Goal: Transaction & Acquisition: Purchase product/service

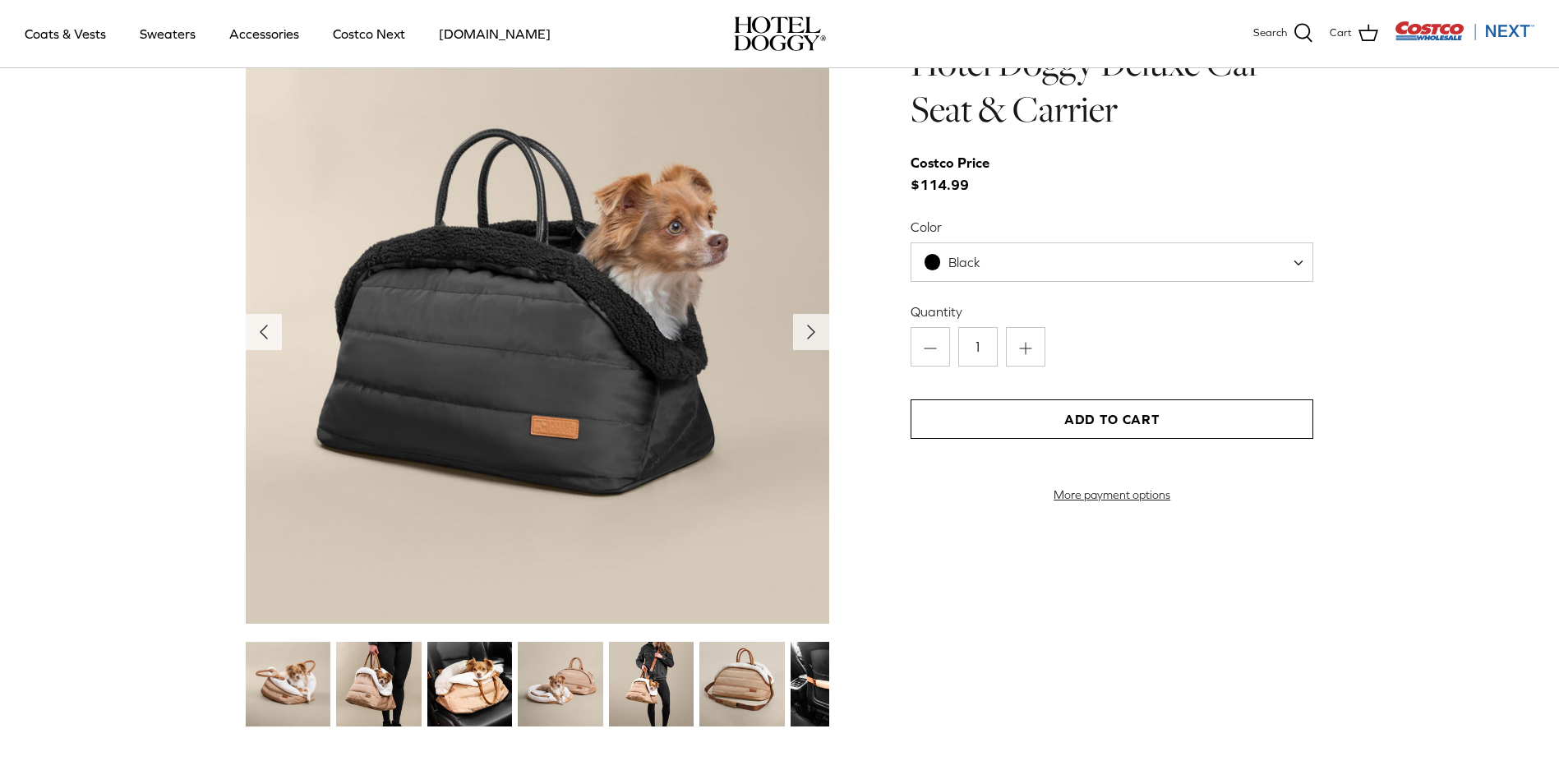
scroll to position [1808, 0]
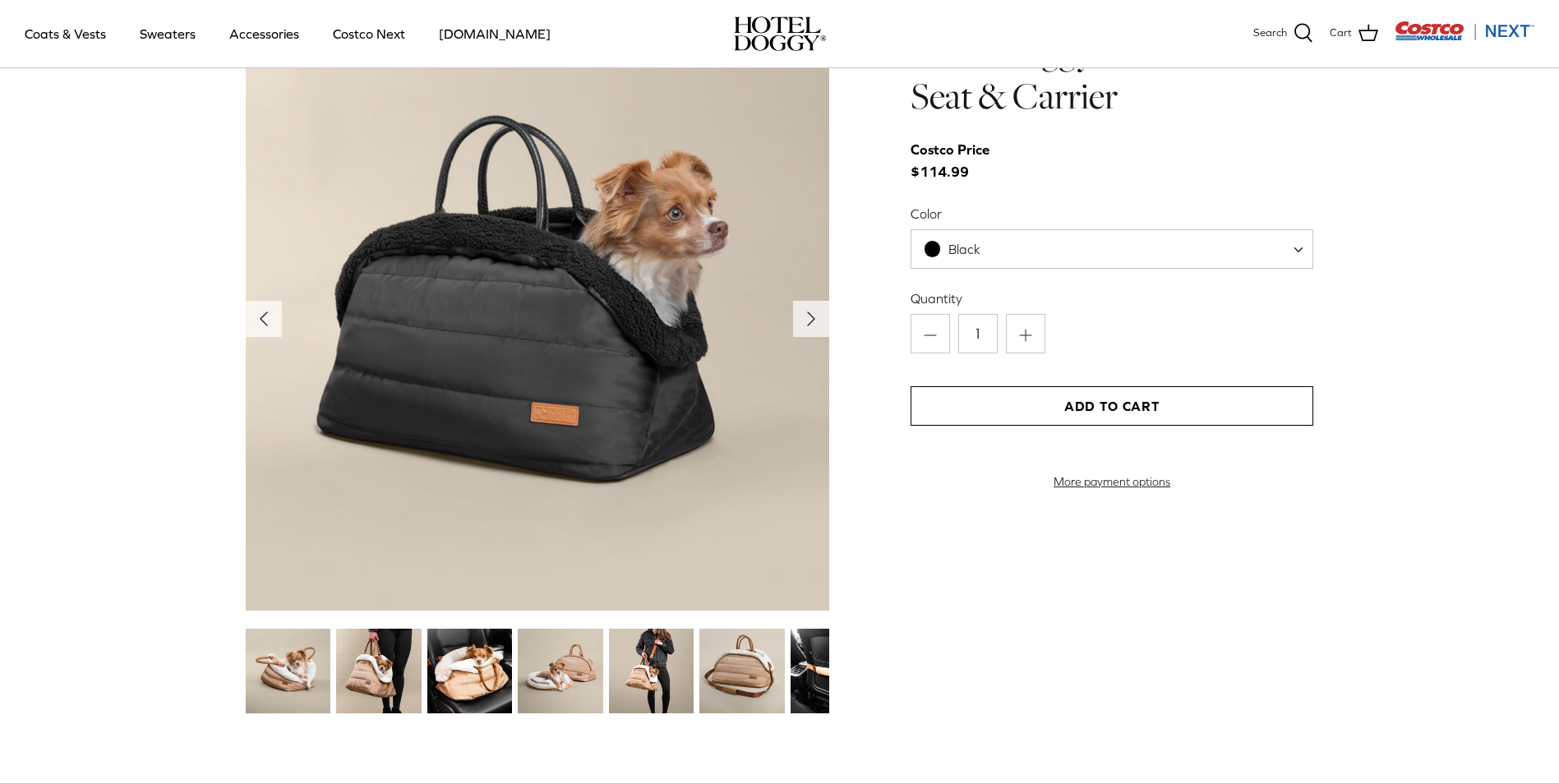
click at [563, 675] on img at bounding box center [560, 671] width 85 height 85
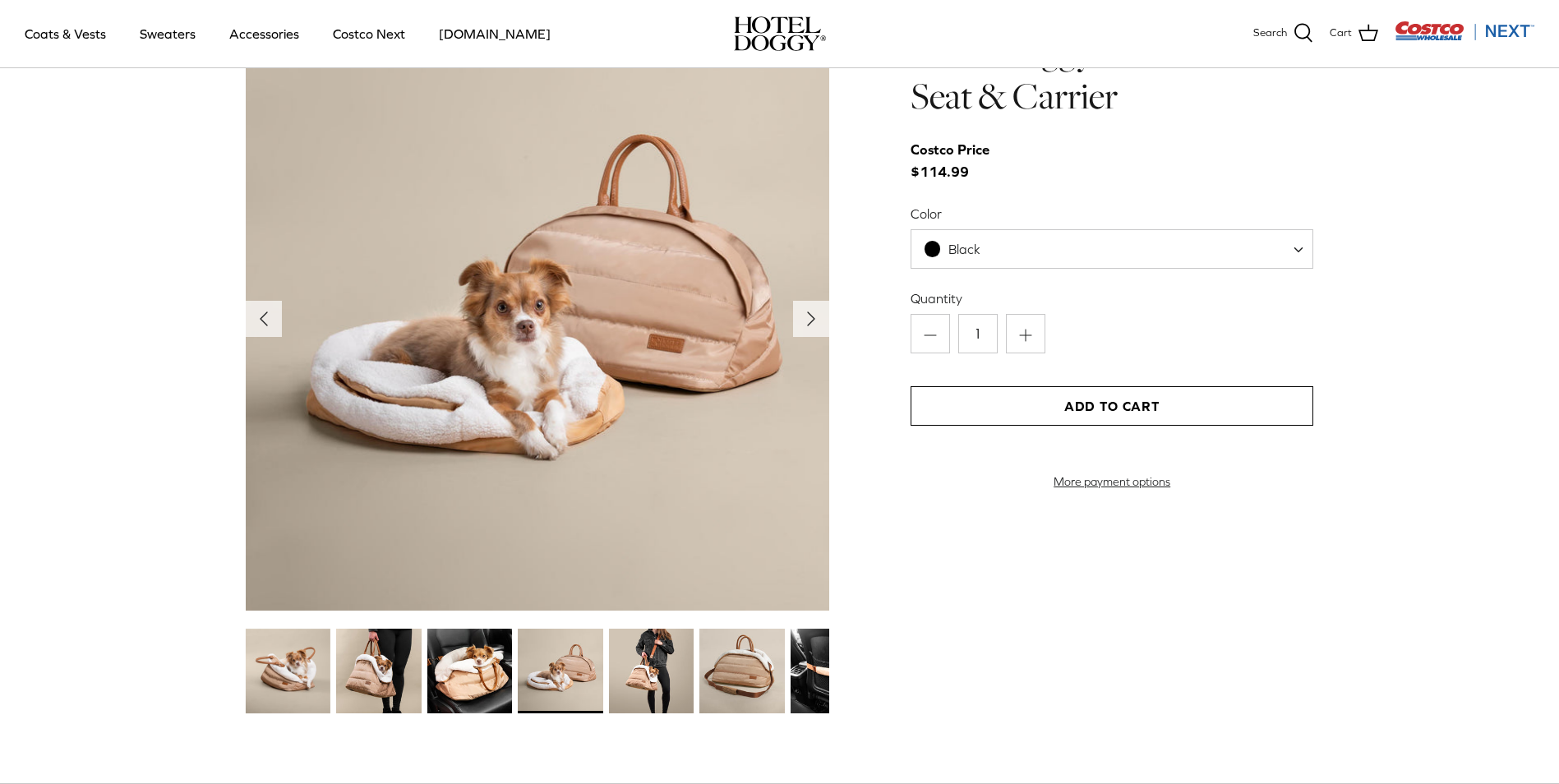
click at [650, 684] on img at bounding box center [651, 671] width 85 height 85
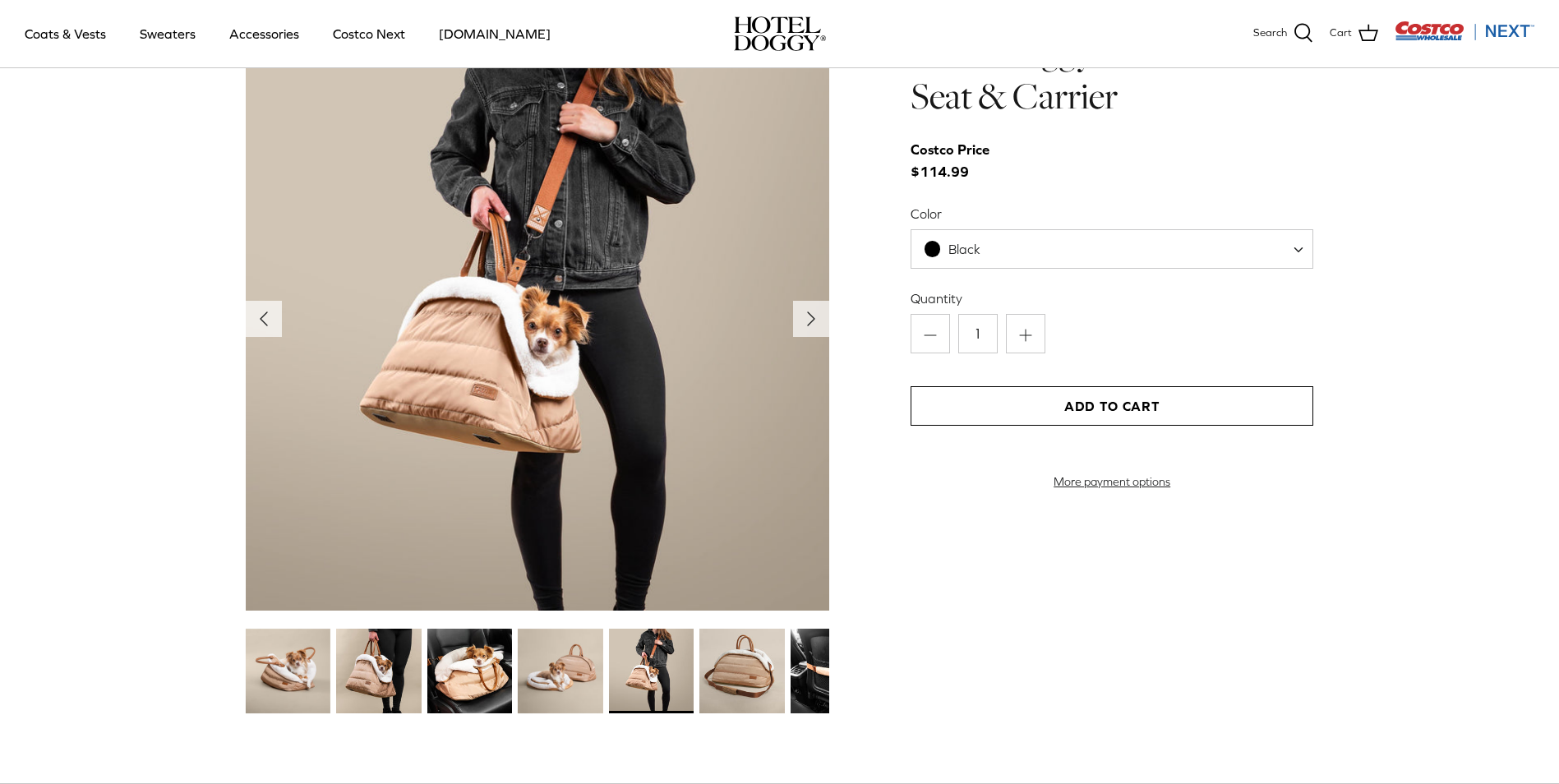
click at [710, 681] on img at bounding box center [742, 671] width 85 height 85
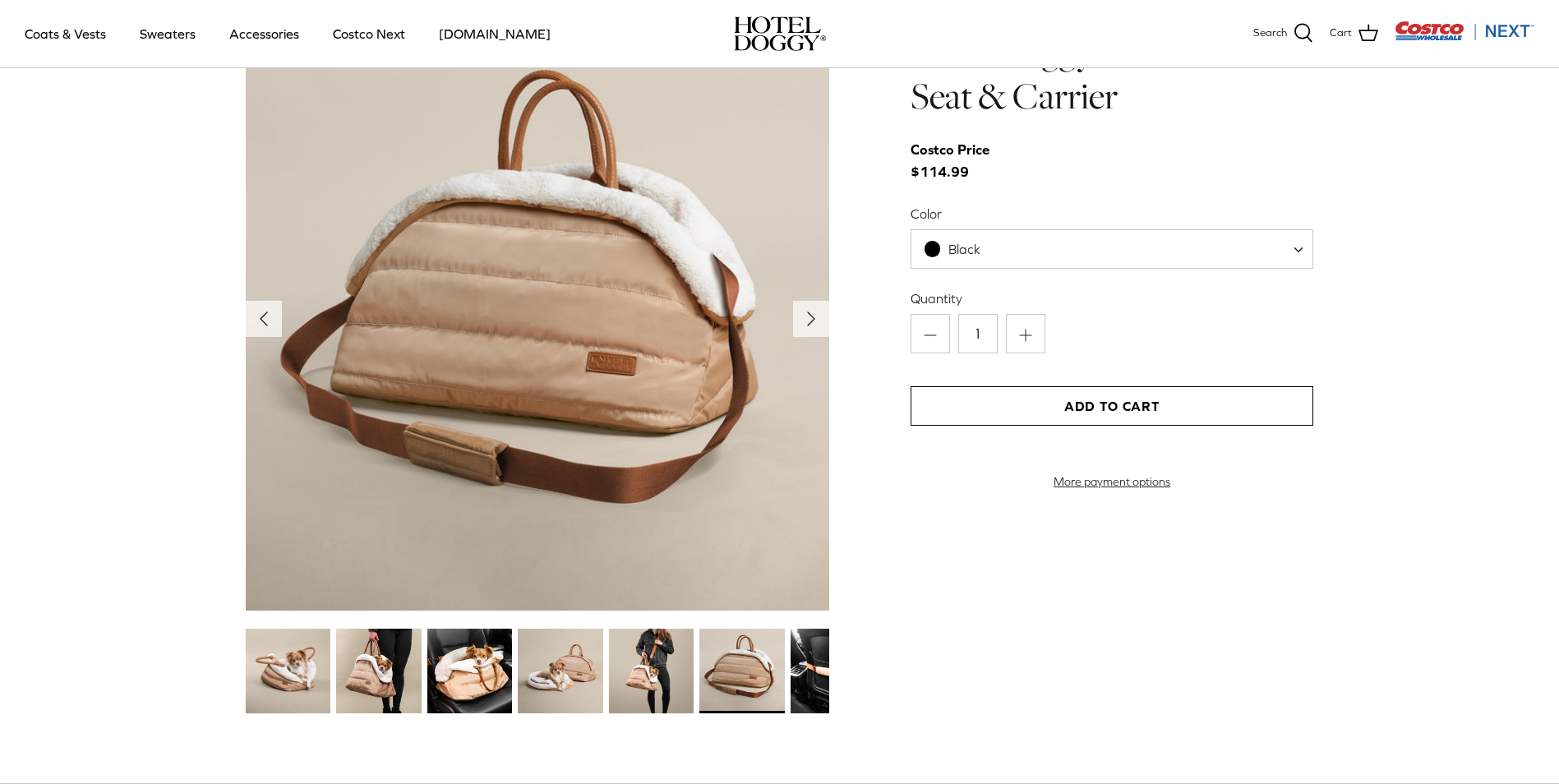
drag, startPoint x: 809, startPoint y: 688, endPoint x: 799, endPoint y: 653, distance: 36.4
click at [809, 687] on img at bounding box center [833, 671] width 85 height 85
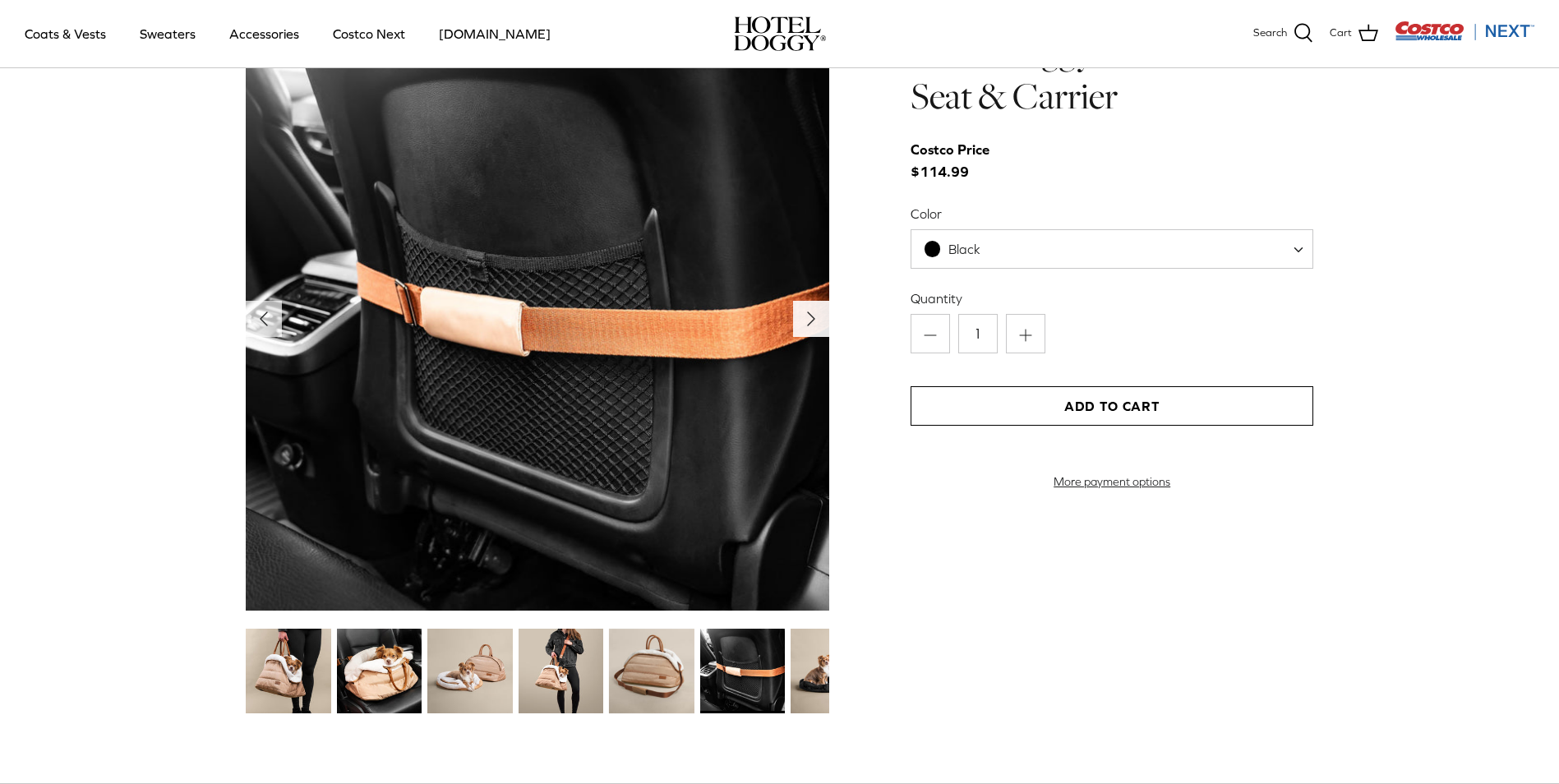
click at [815, 319] on icon "Right" at bounding box center [811, 319] width 27 height 27
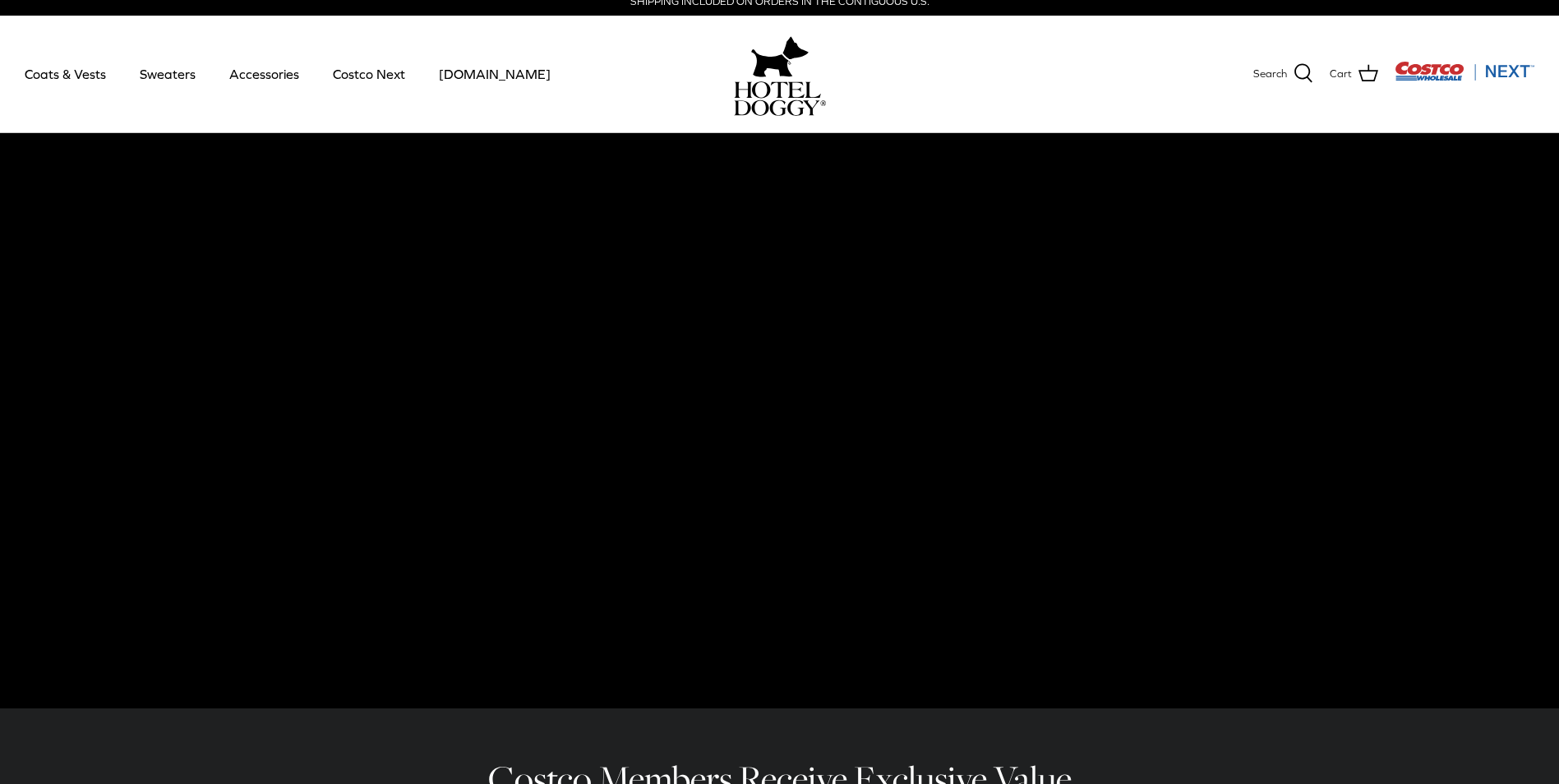
scroll to position [0, 0]
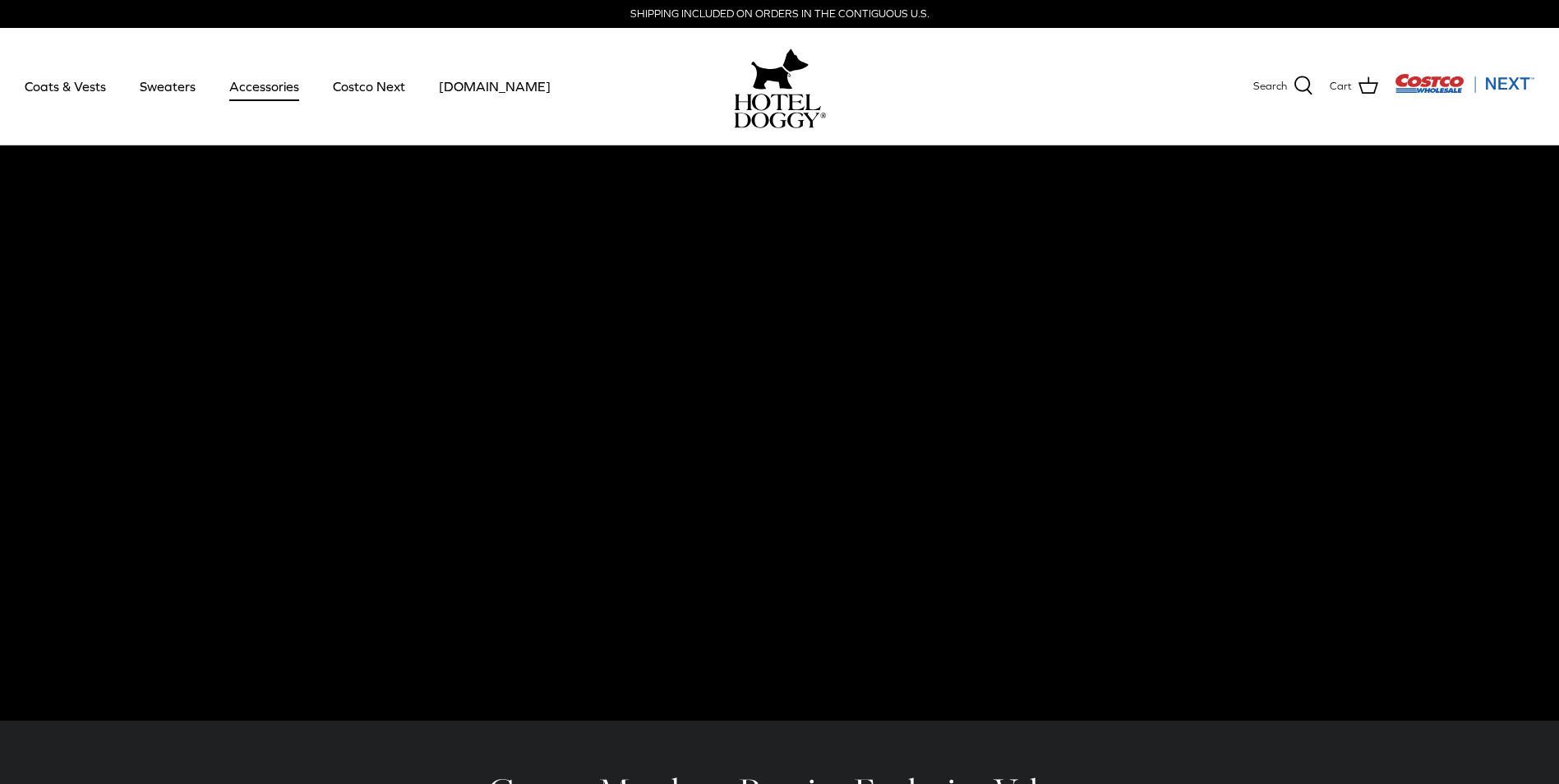
click at [267, 85] on link "Accessories" at bounding box center [264, 86] width 100 height 56
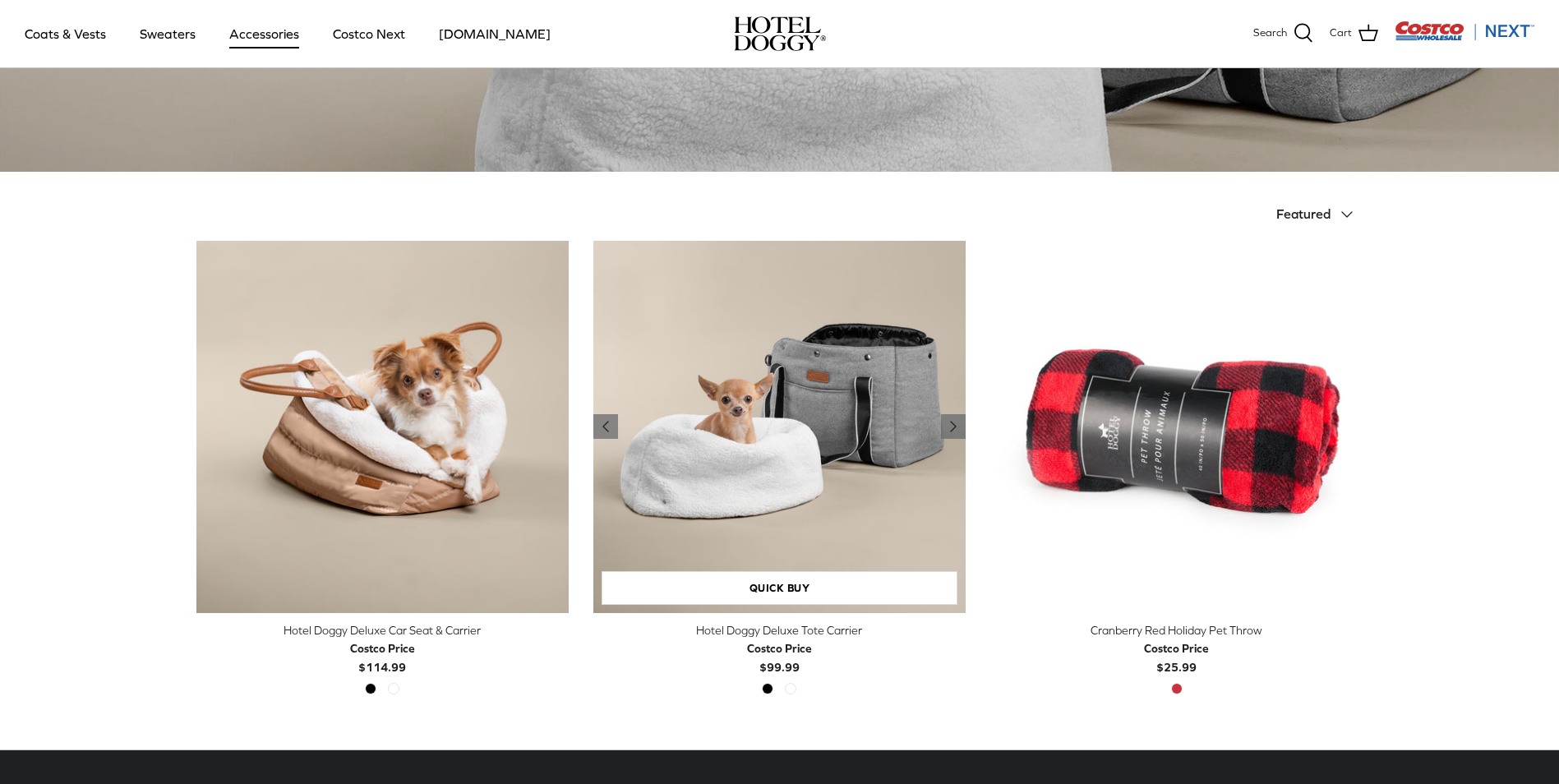
scroll to position [274, 0]
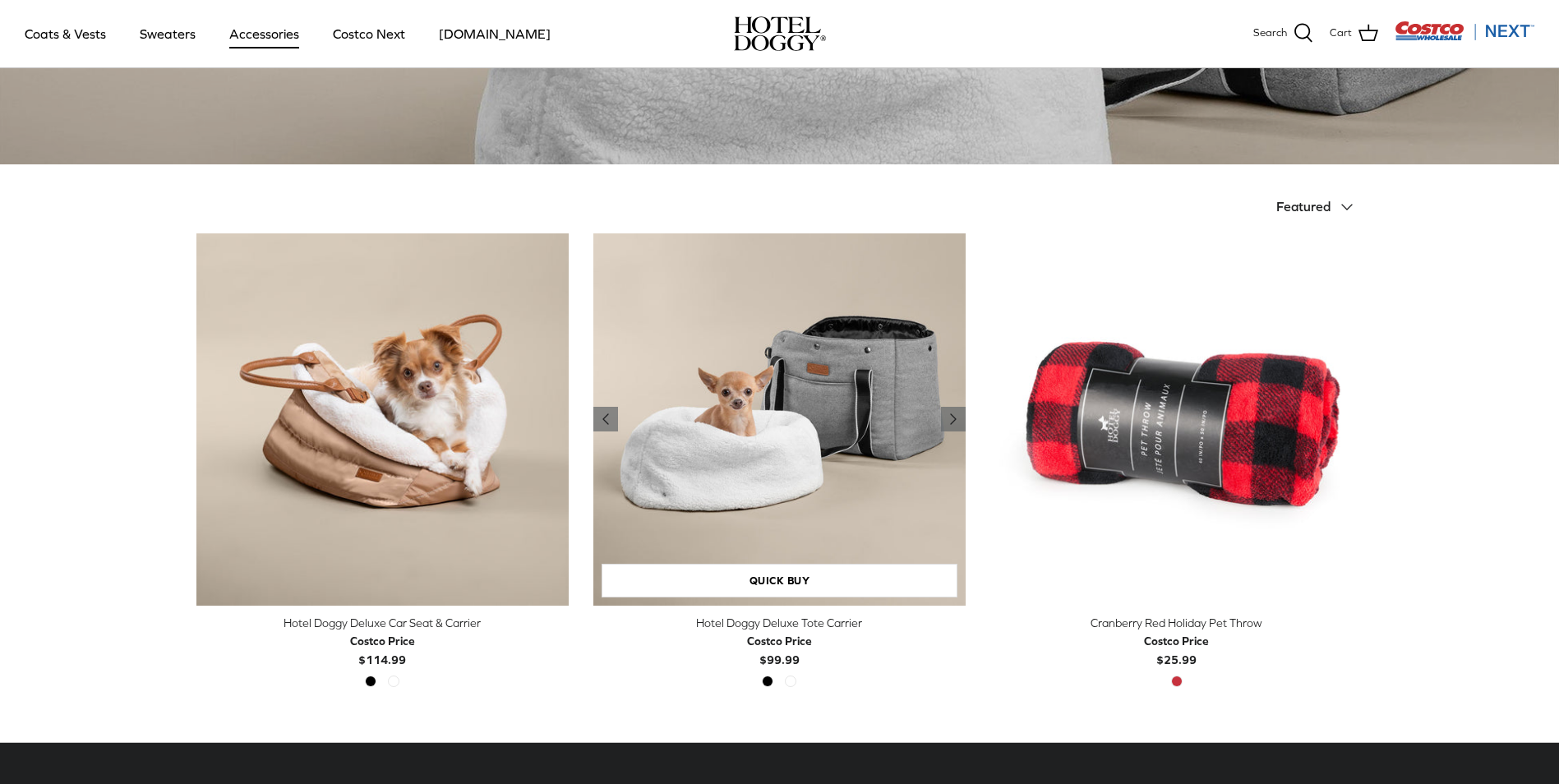
click at [744, 462] on img "Hotel Doggy Deluxe Tote Carrier" at bounding box center [780, 419] width 372 height 372
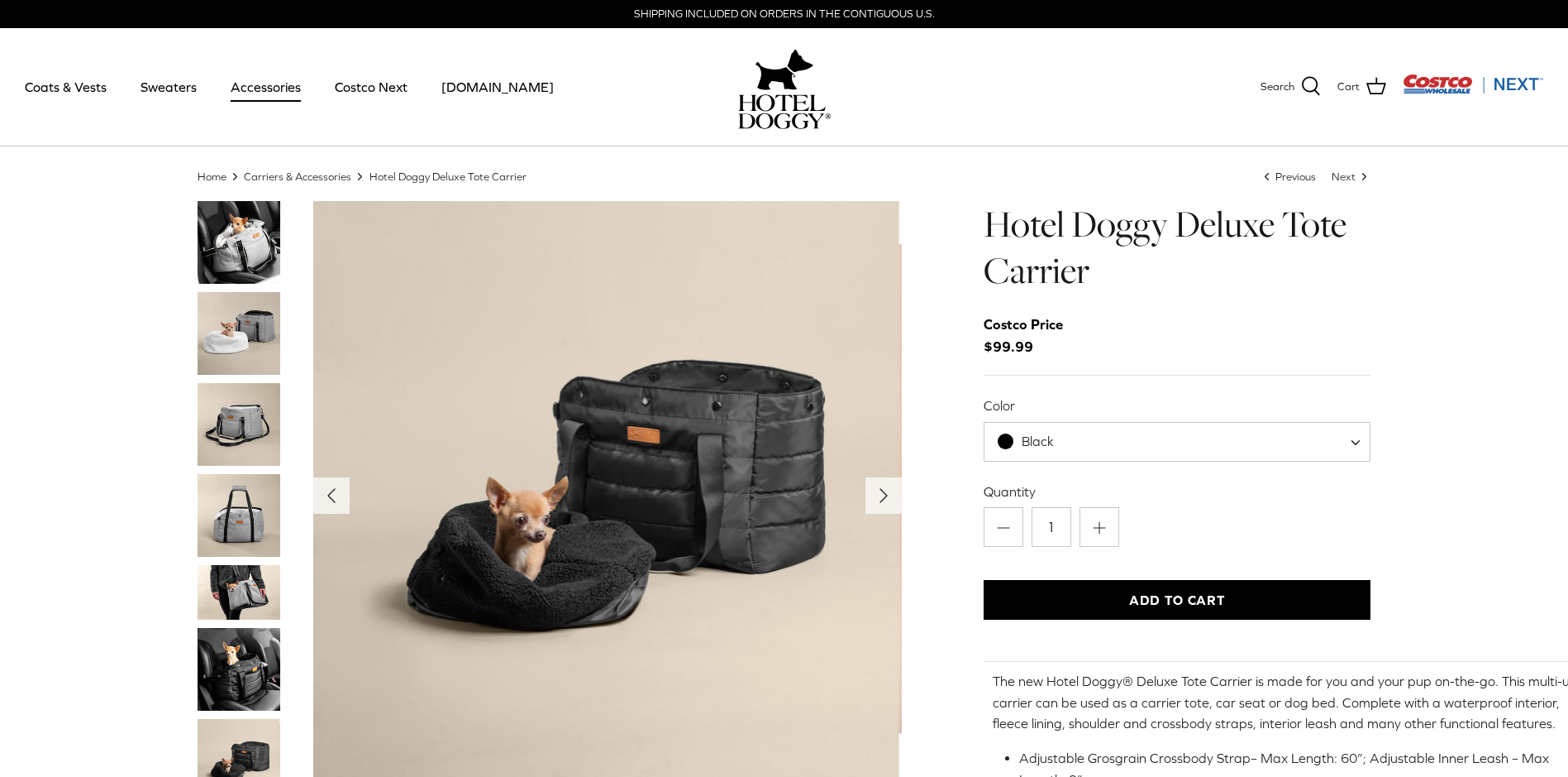
click at [230, 427] on img "Thumbnail Link" at bounding box center [238, 424] width 82 height 83
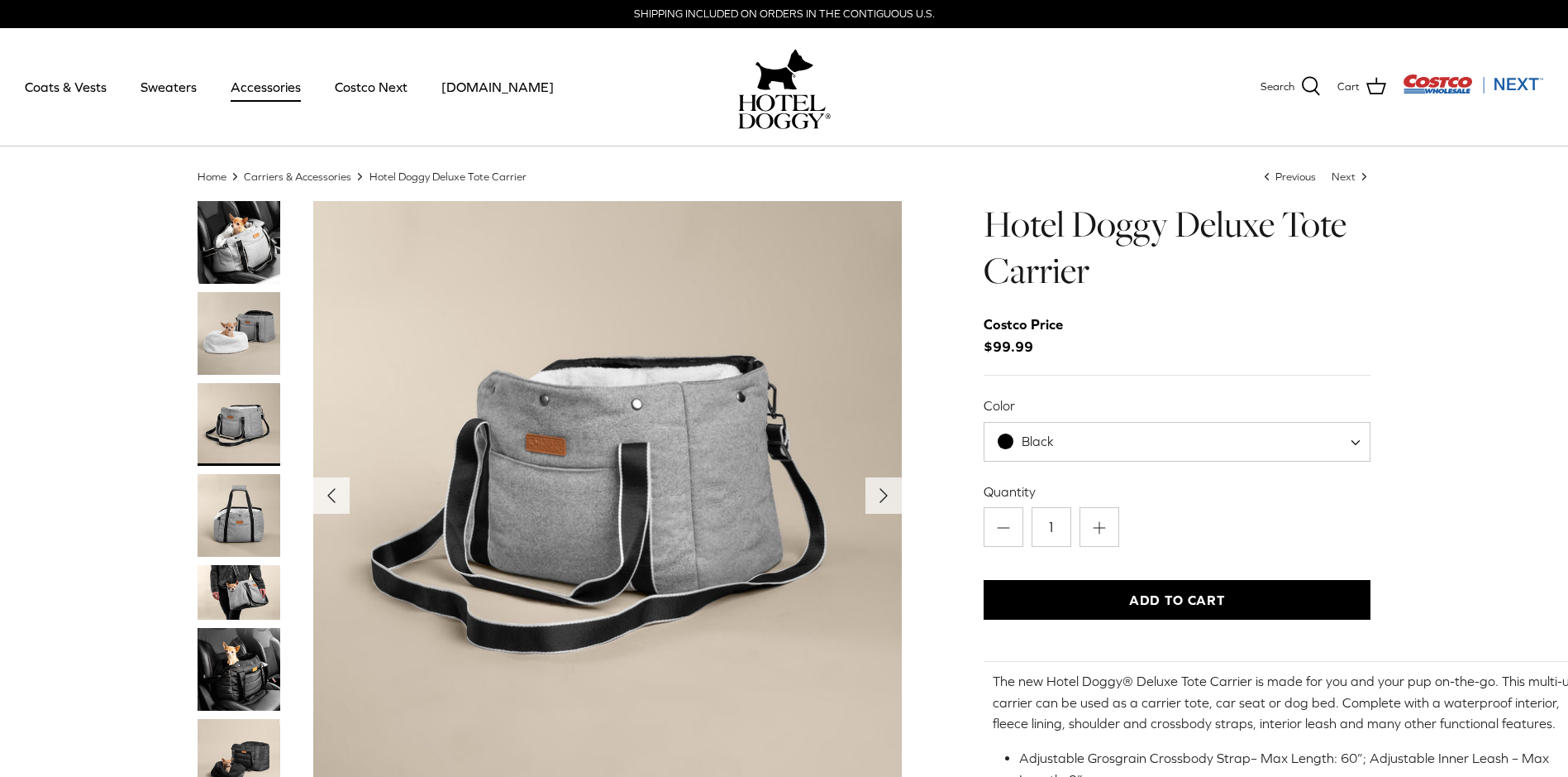
click at [227, 331] on img "Thumbnail Link" at bounding box center [238, 333] width 82 height 83
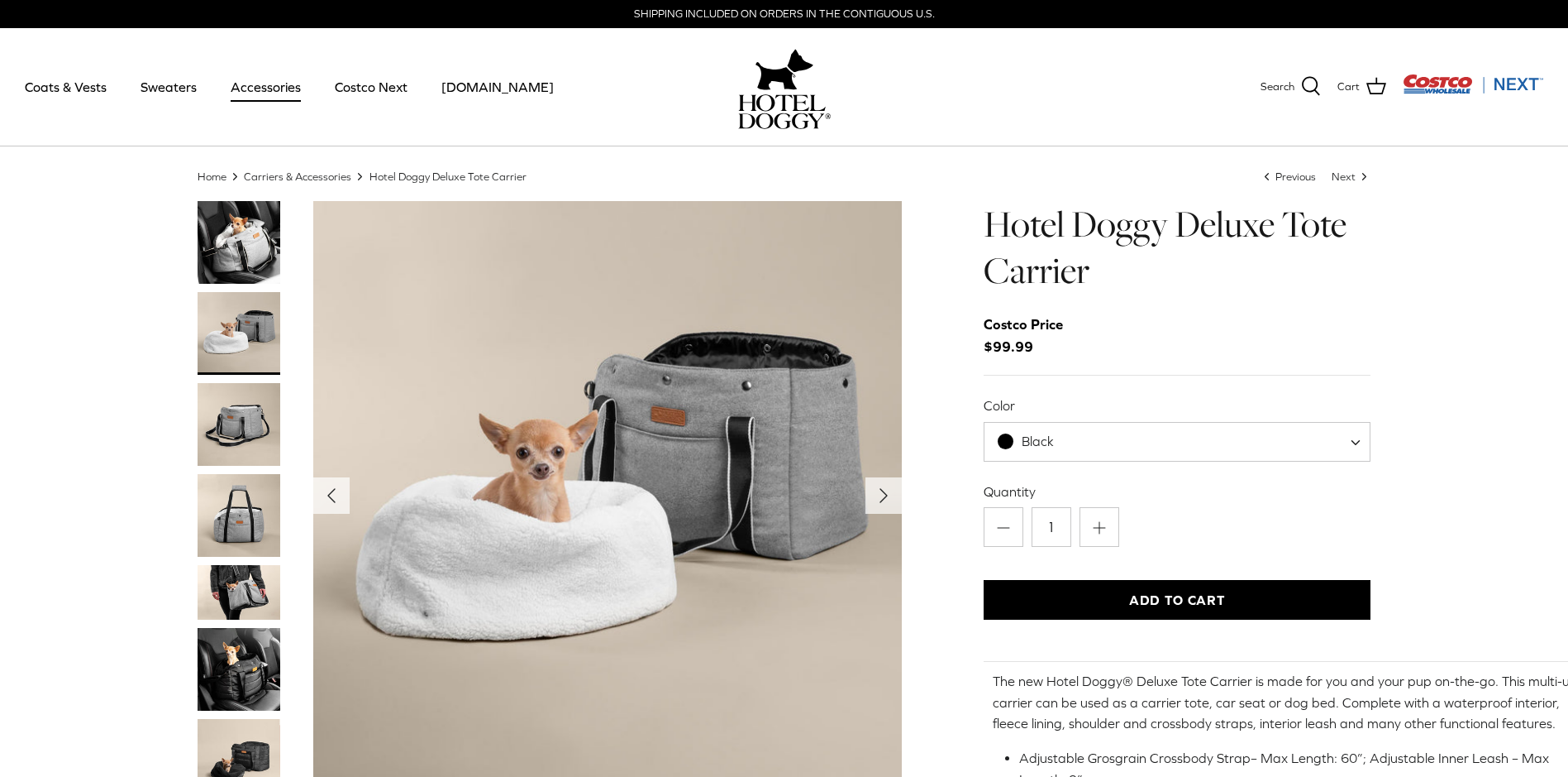
click at [234, 530] on img "Thumbnail Link" at bounding box center [238, 515] width 82 height 83
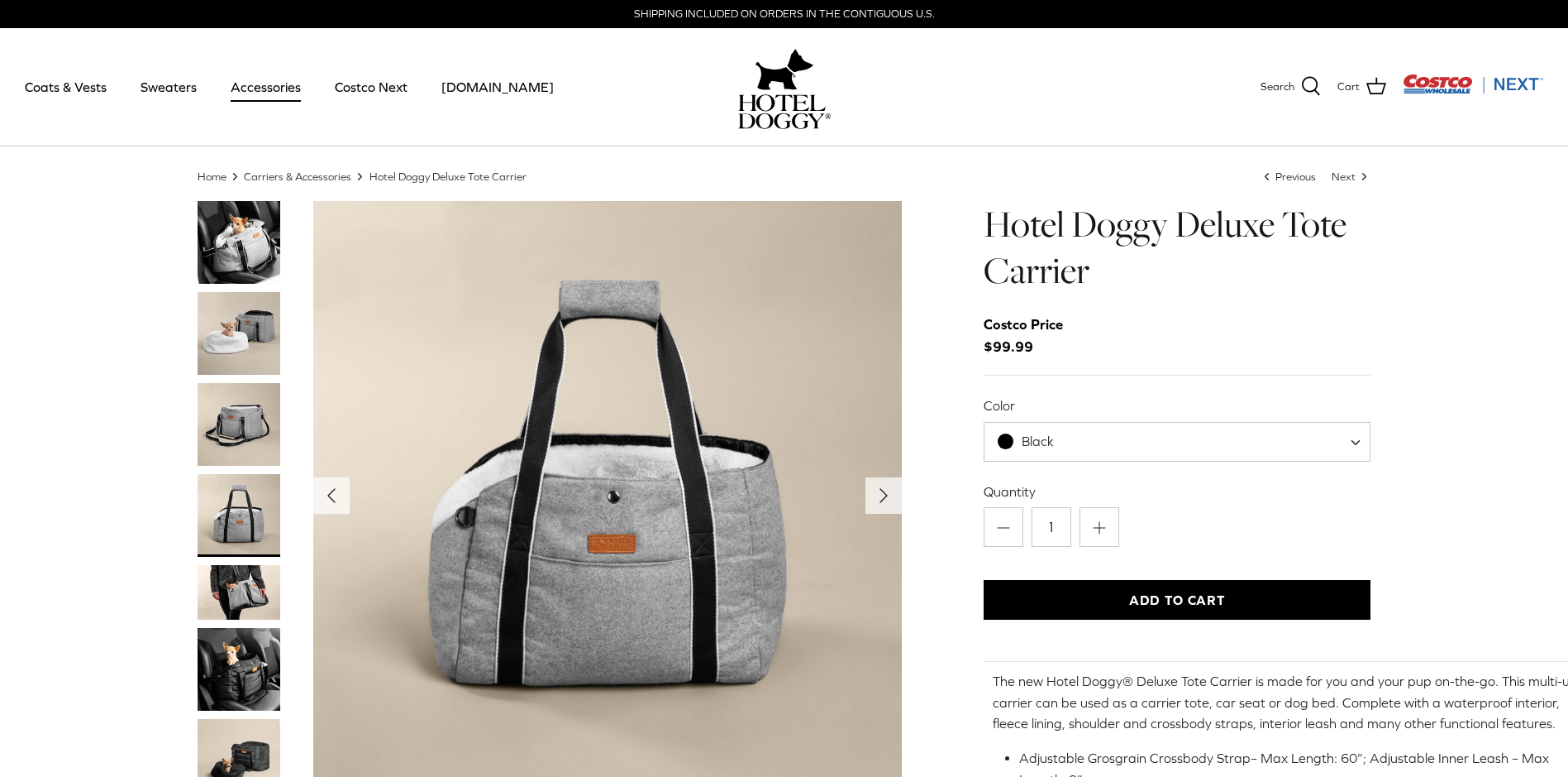
click at [238, 586] on img "Thumbnail Link" at bounding box center [238, 592] width 82 height 56
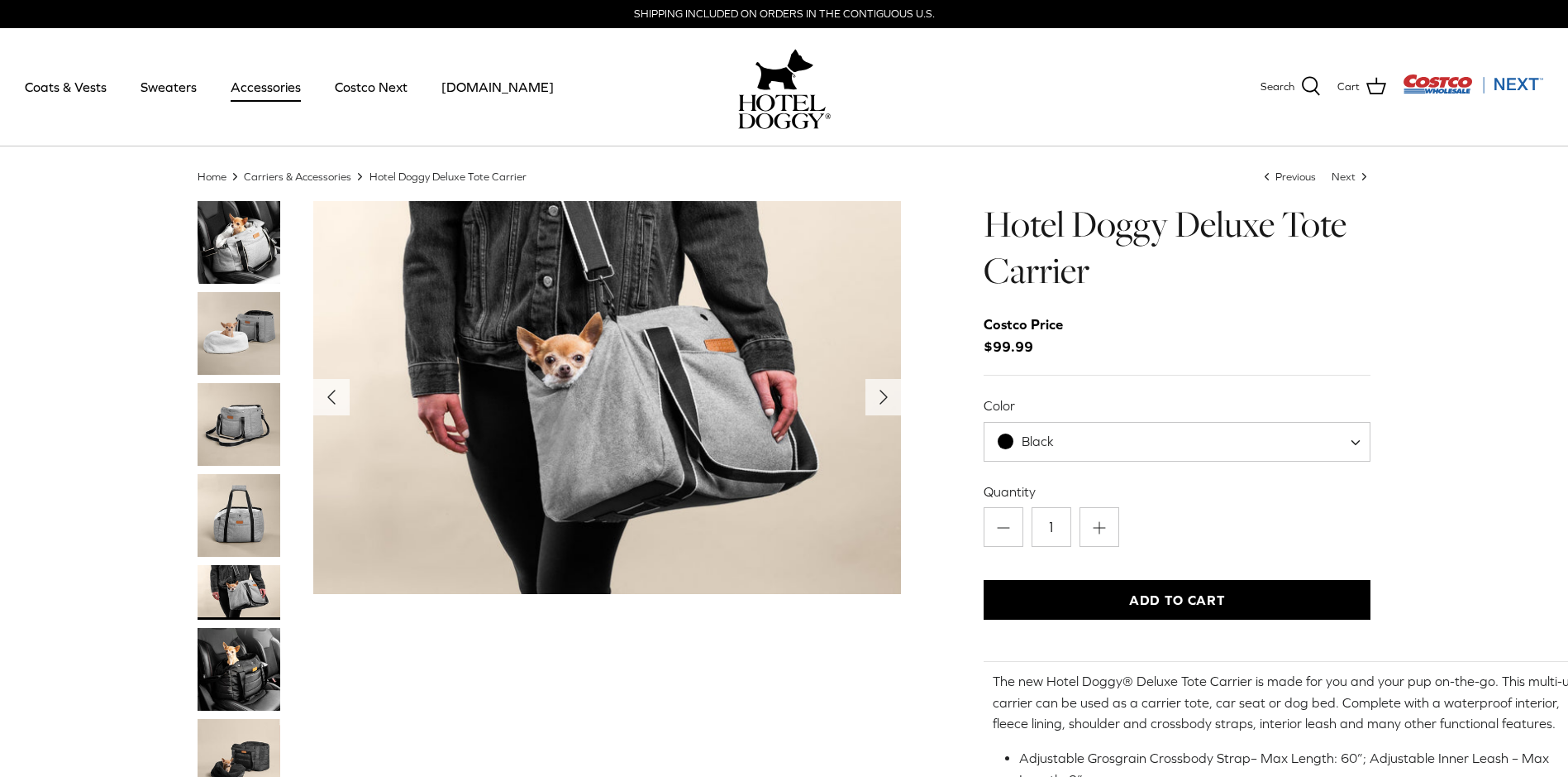
drag, startPoint x: 207, startPoint y: 682, endPoint x: 241, endPoint y: 667, distance: 37.2
click at [208, 682] on img "Thumbnail Link" at bounding box center [238, 669] width 82 height 83
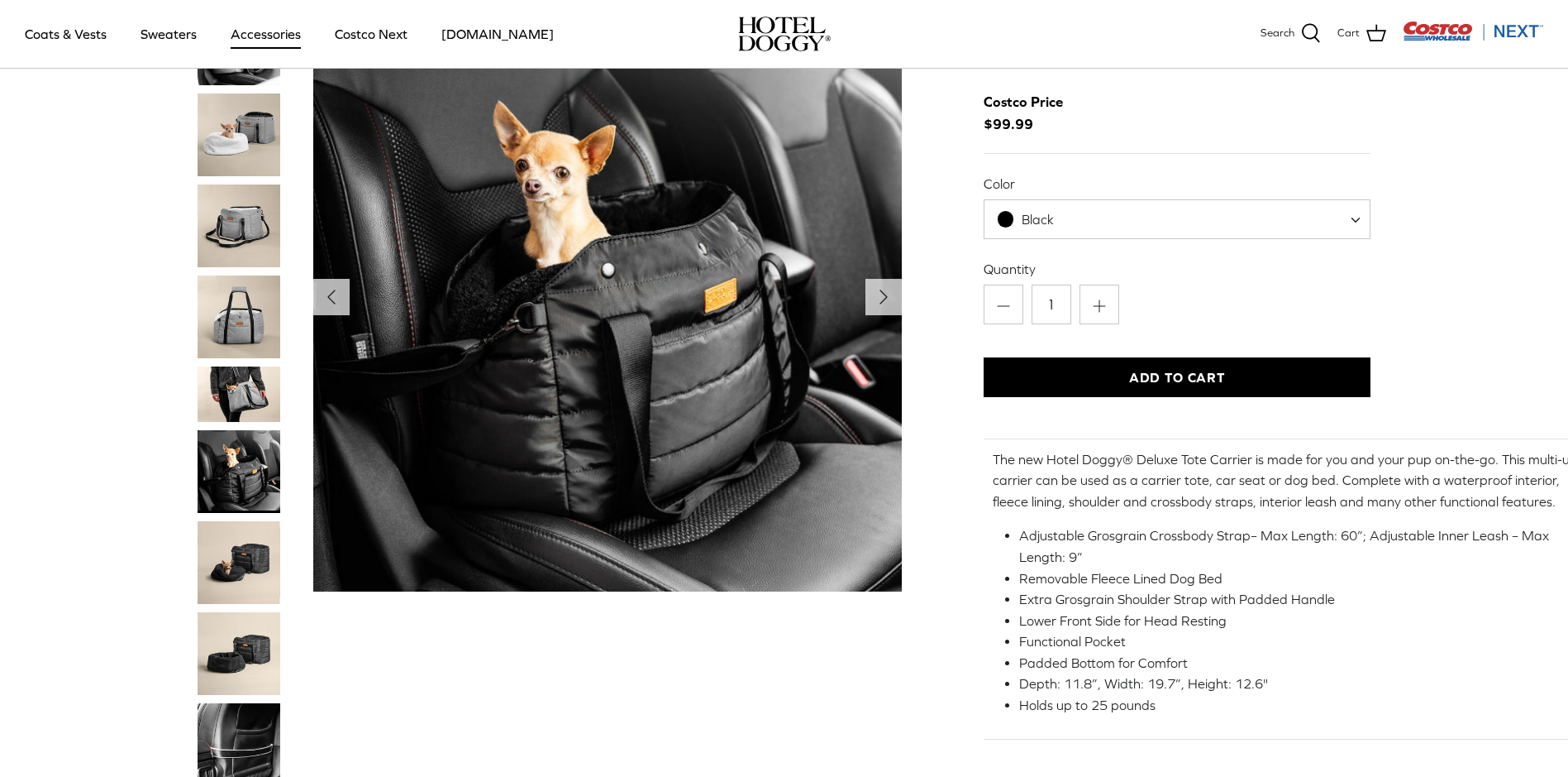
scroll to position [110, 0]
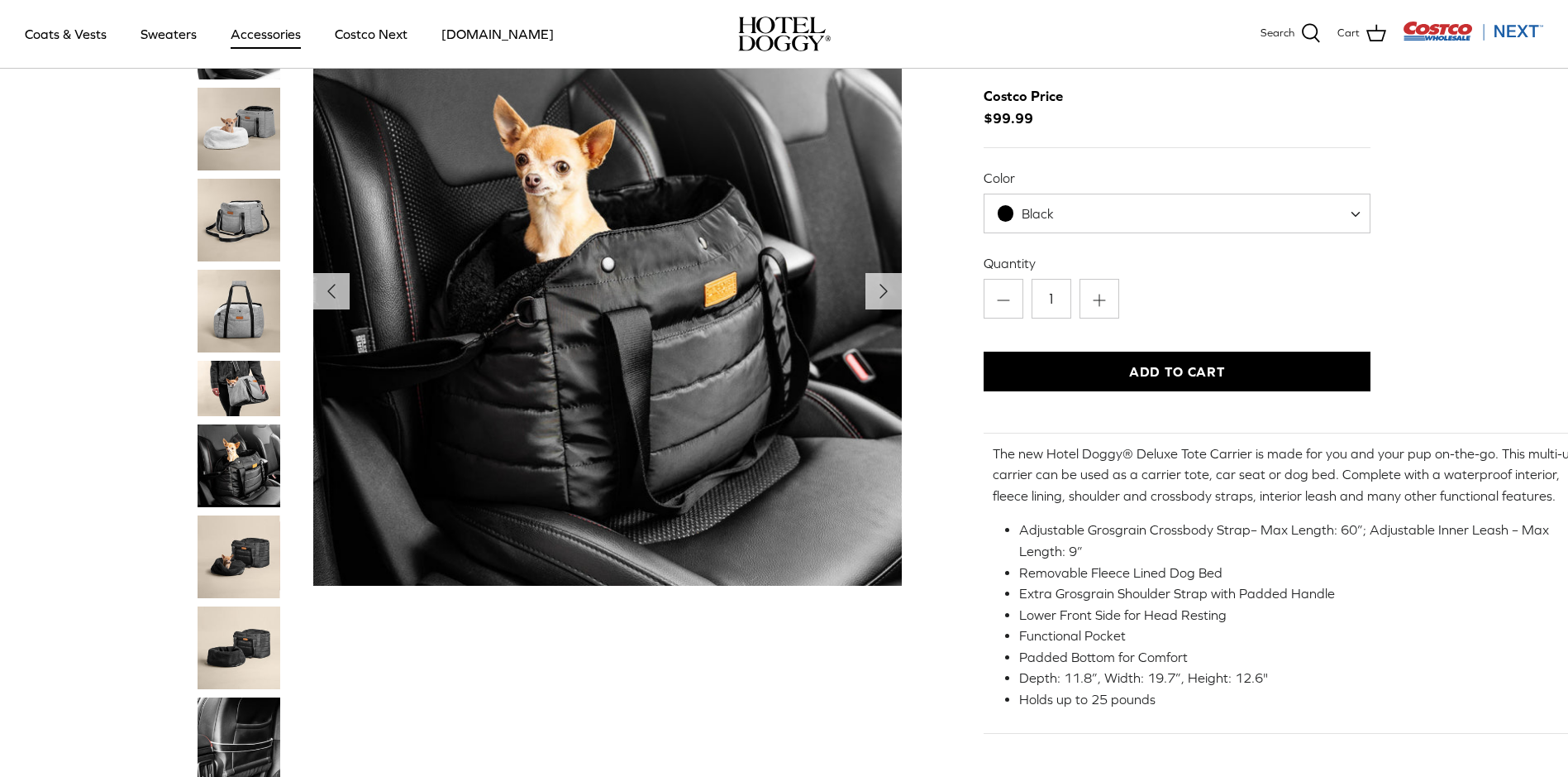
click at [222, 654] on img "Thumbnail Link" at bounding box center [238, 647] width 82 height 83
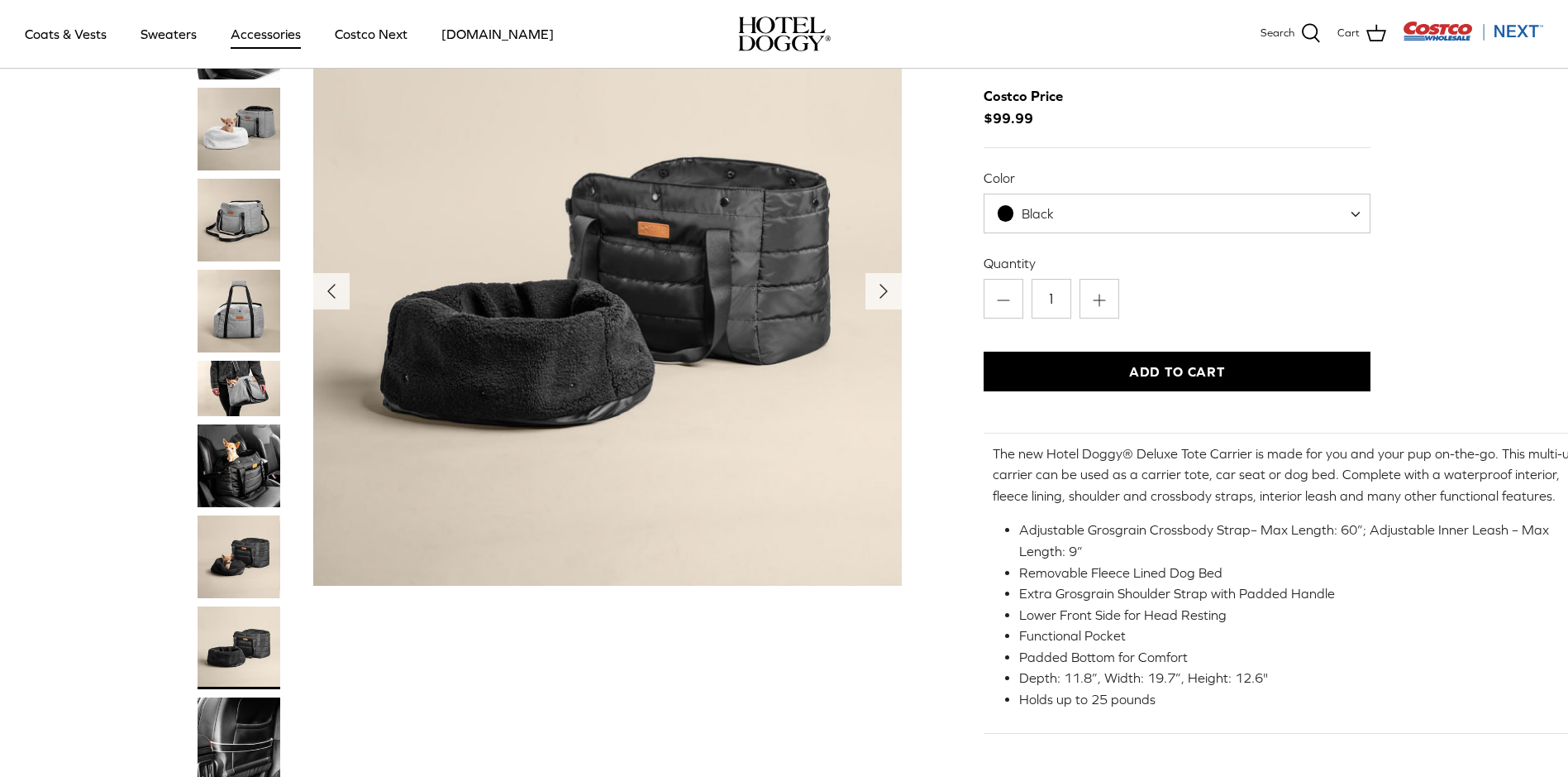
click at [233, 738] on img "Thumbnail Link" at bounding box center [238, 738] width 82 height 83
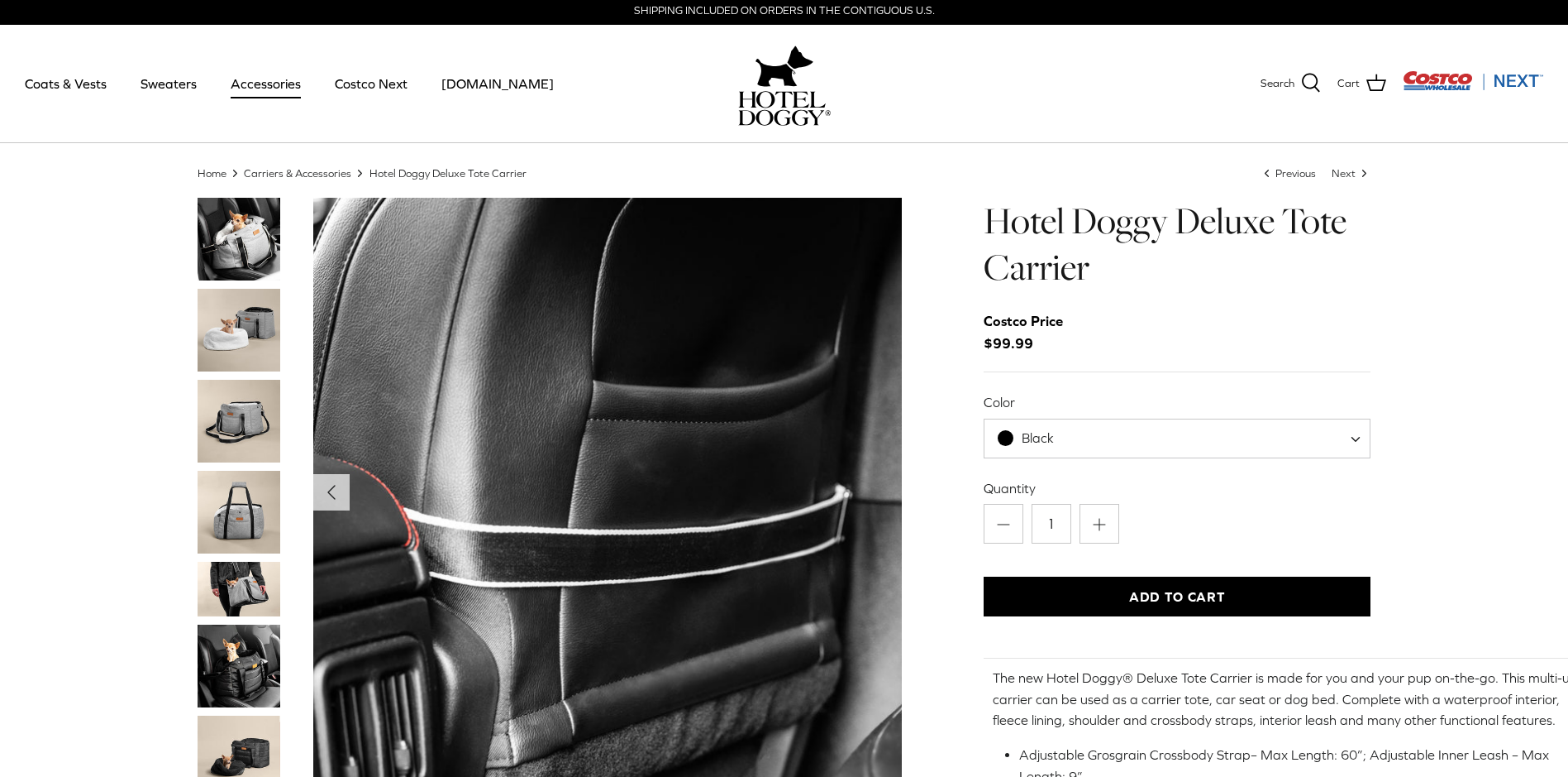
scroll to position [0, 0]
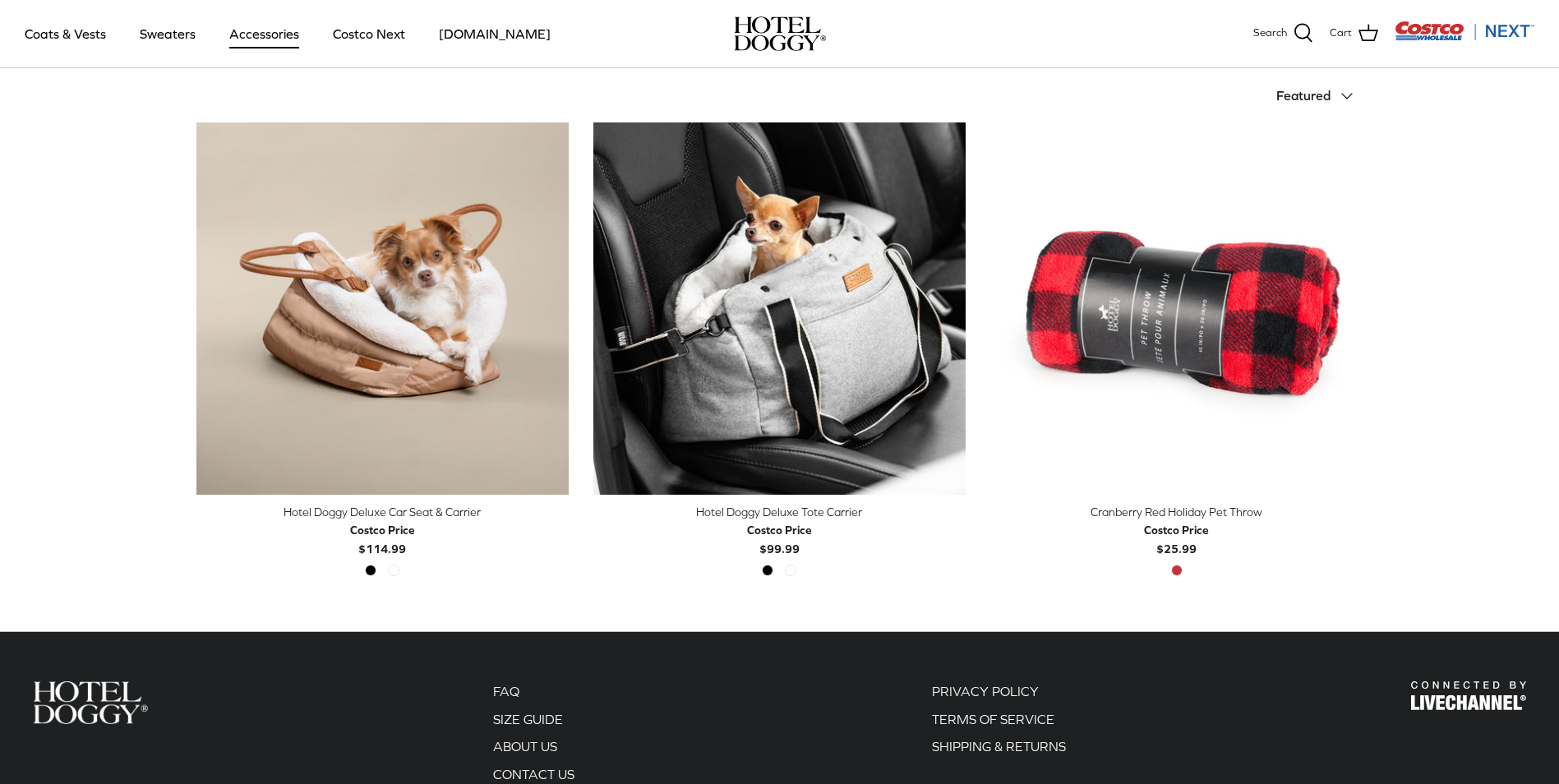
scroll to position [383, 0]
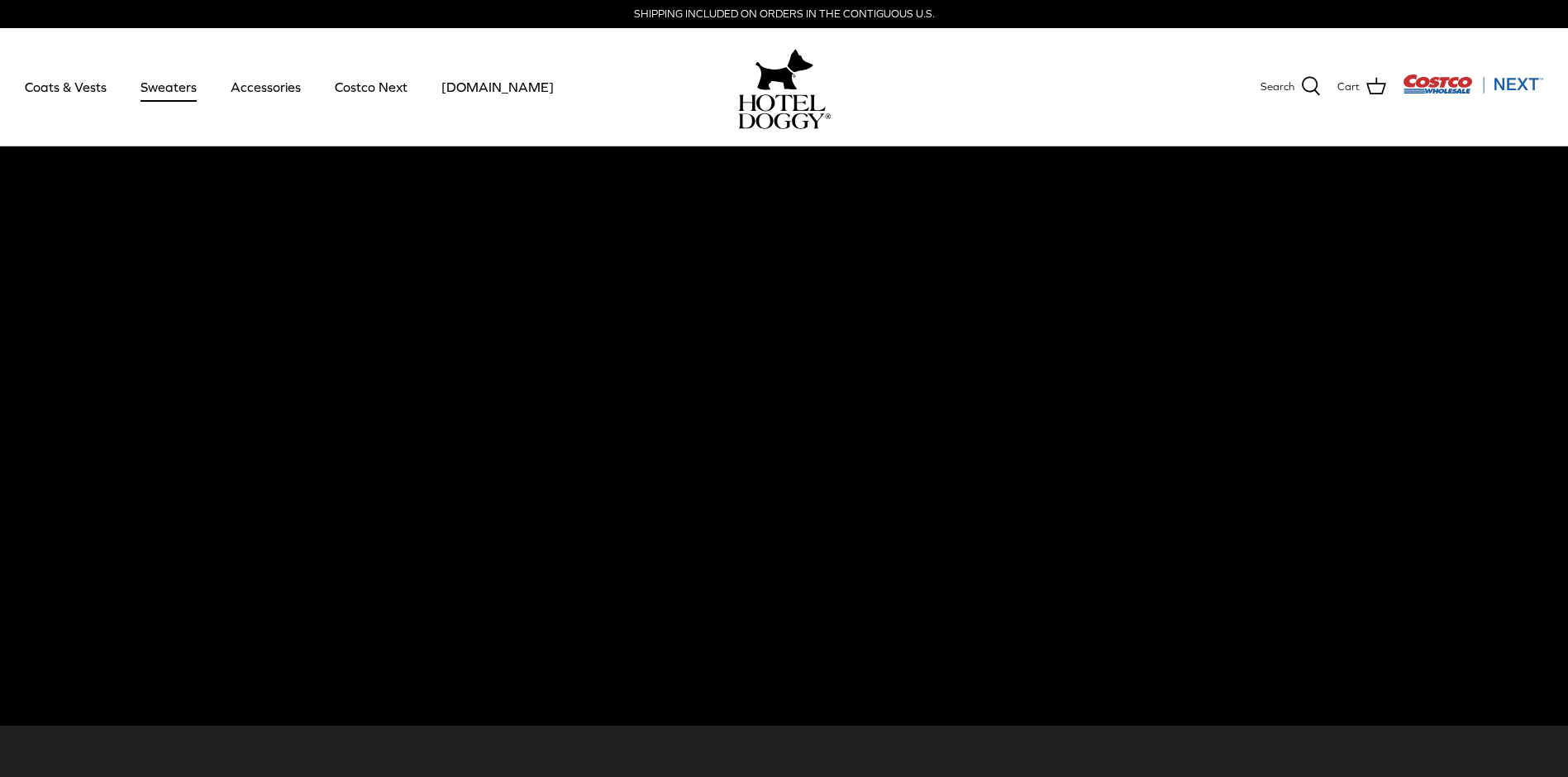
click at [177, 87] on link "Sweaters" at bounding box center [169, 86] width 86 height 57
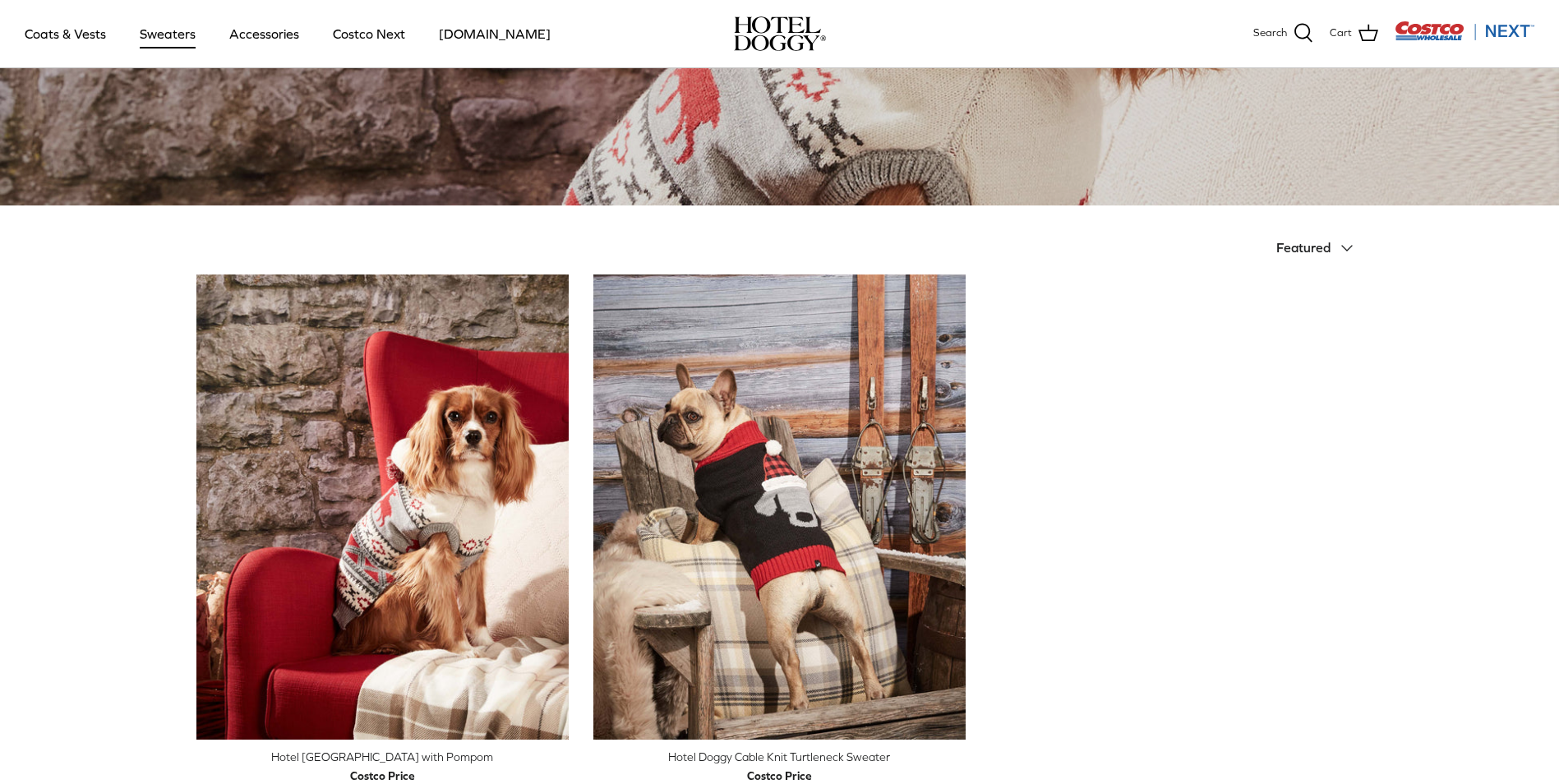
scroll to position [231, 0]
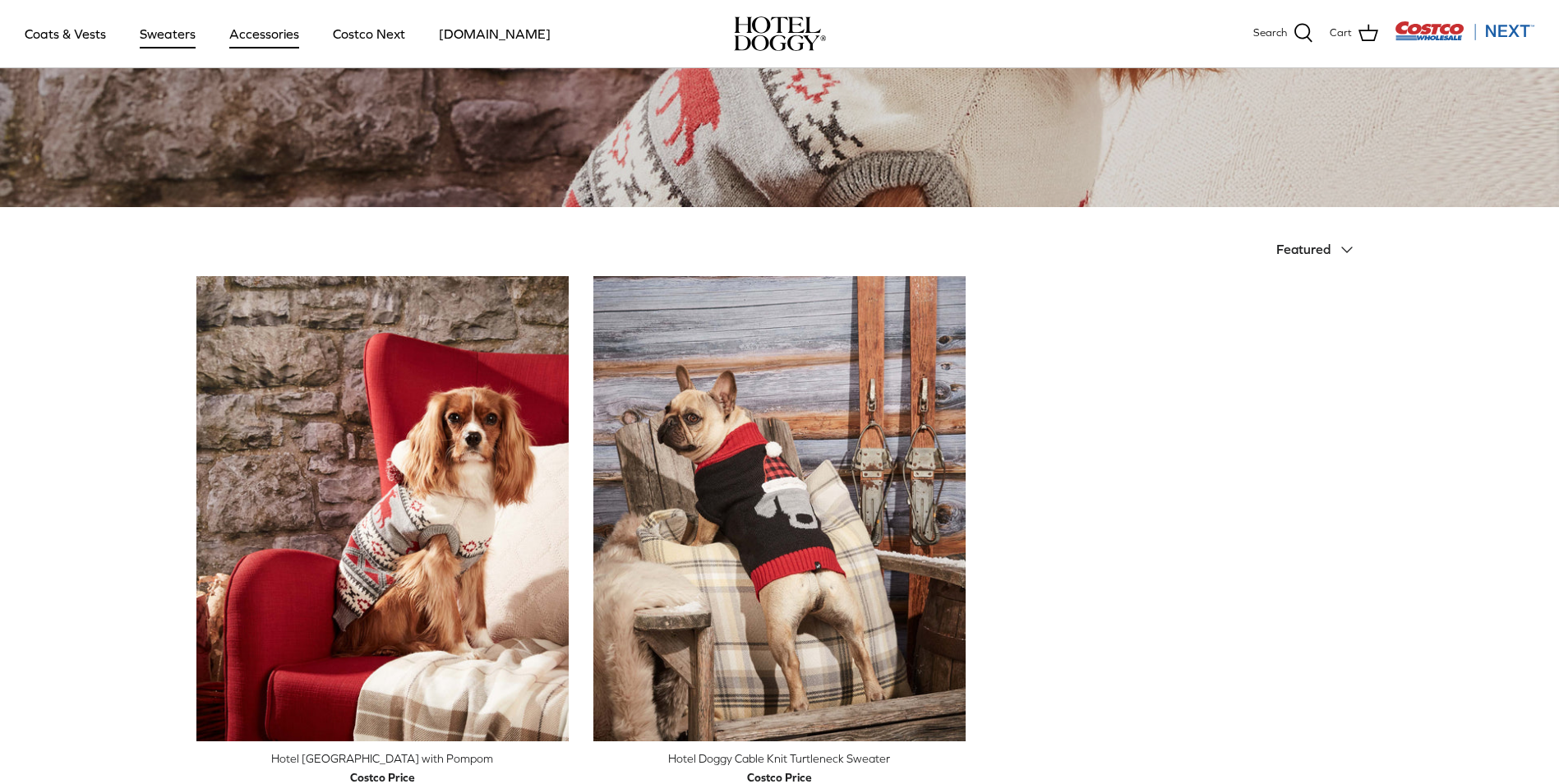
click at [253, 29] on link "Accessories" at bounding box center [264, 33] width 100 height 56
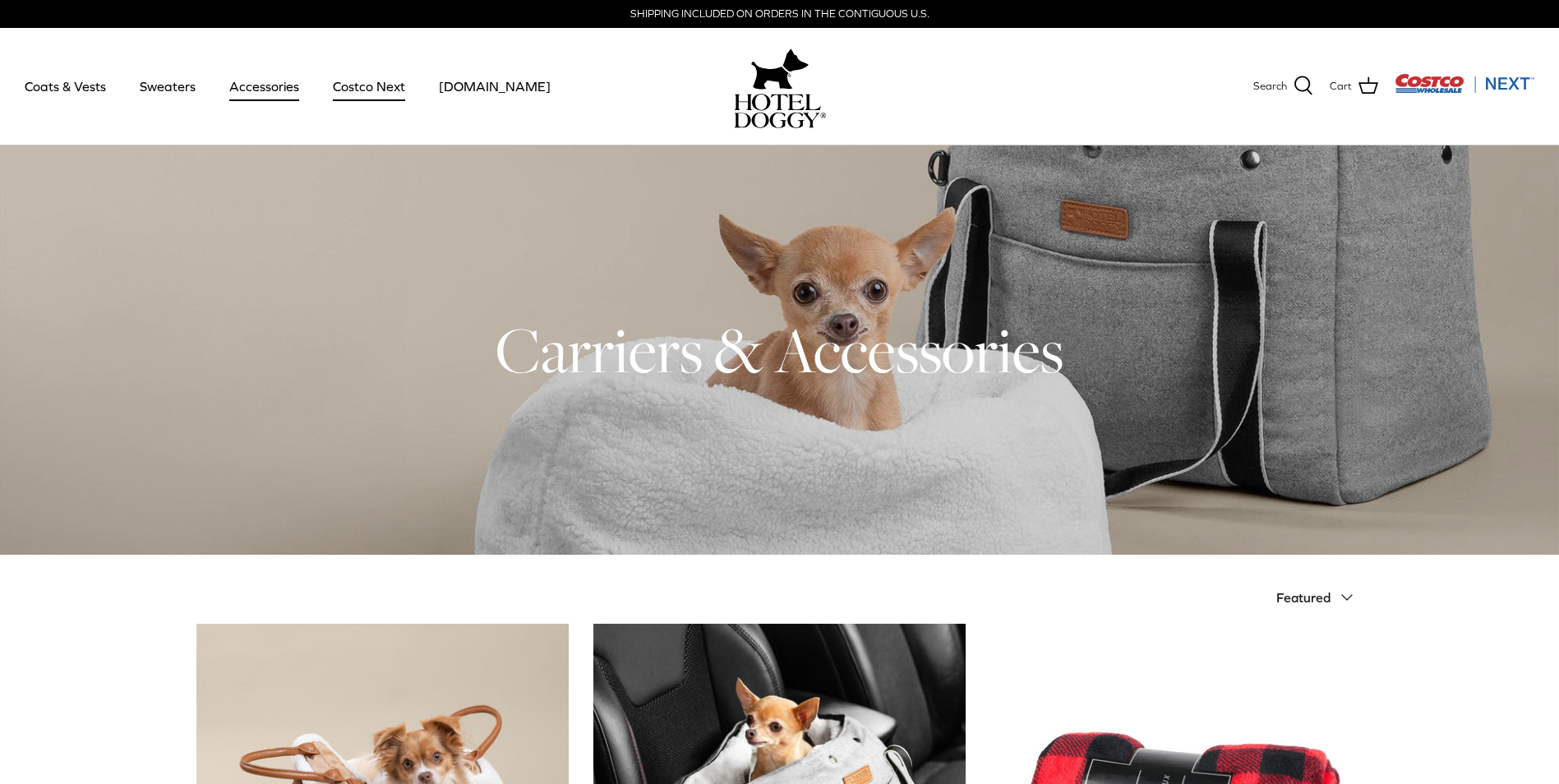
click at [391, 83] on link "Costco Next" at bounding box center [369, 86] width 102 height 56
